Goal: Find specific page/section: Find specific page/section

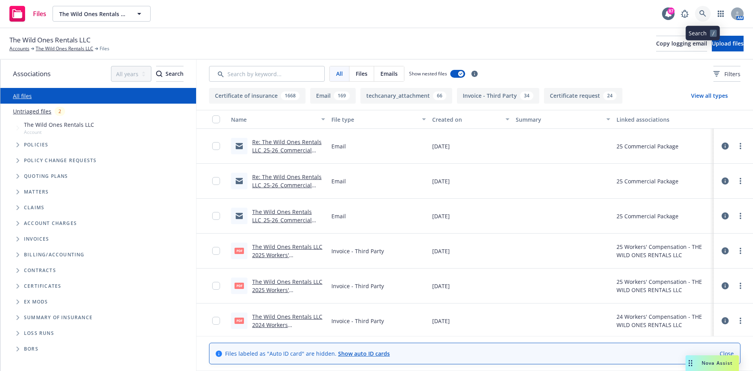
click at [698, 12] on link at bounding box center [703, 14] width 16 height 16
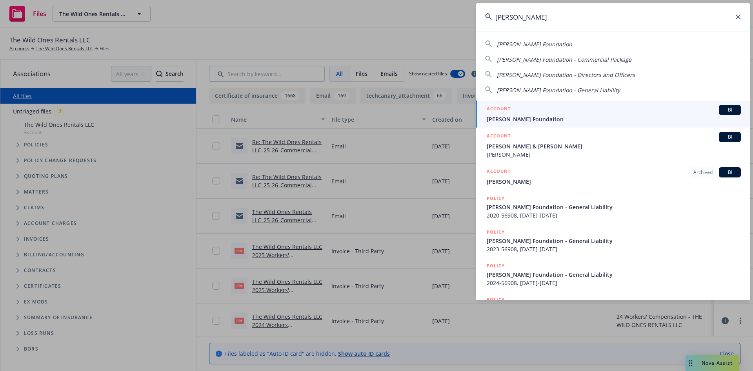
type input "[PERSON_NAME]"
click at [492, 109] on h5 "ACCOUNT" at bounding box center [499, 109] width 24 height 9
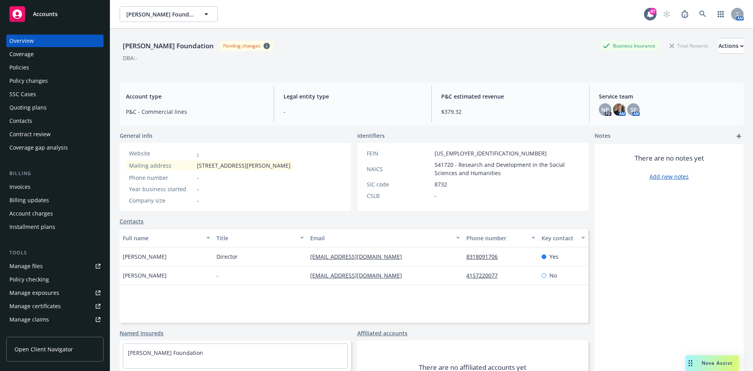
click at [50, 69] on div "Policies" at bounding box center [54, 67] width 91 height 13
